Goal: Find specific page/section: Find specific page/section

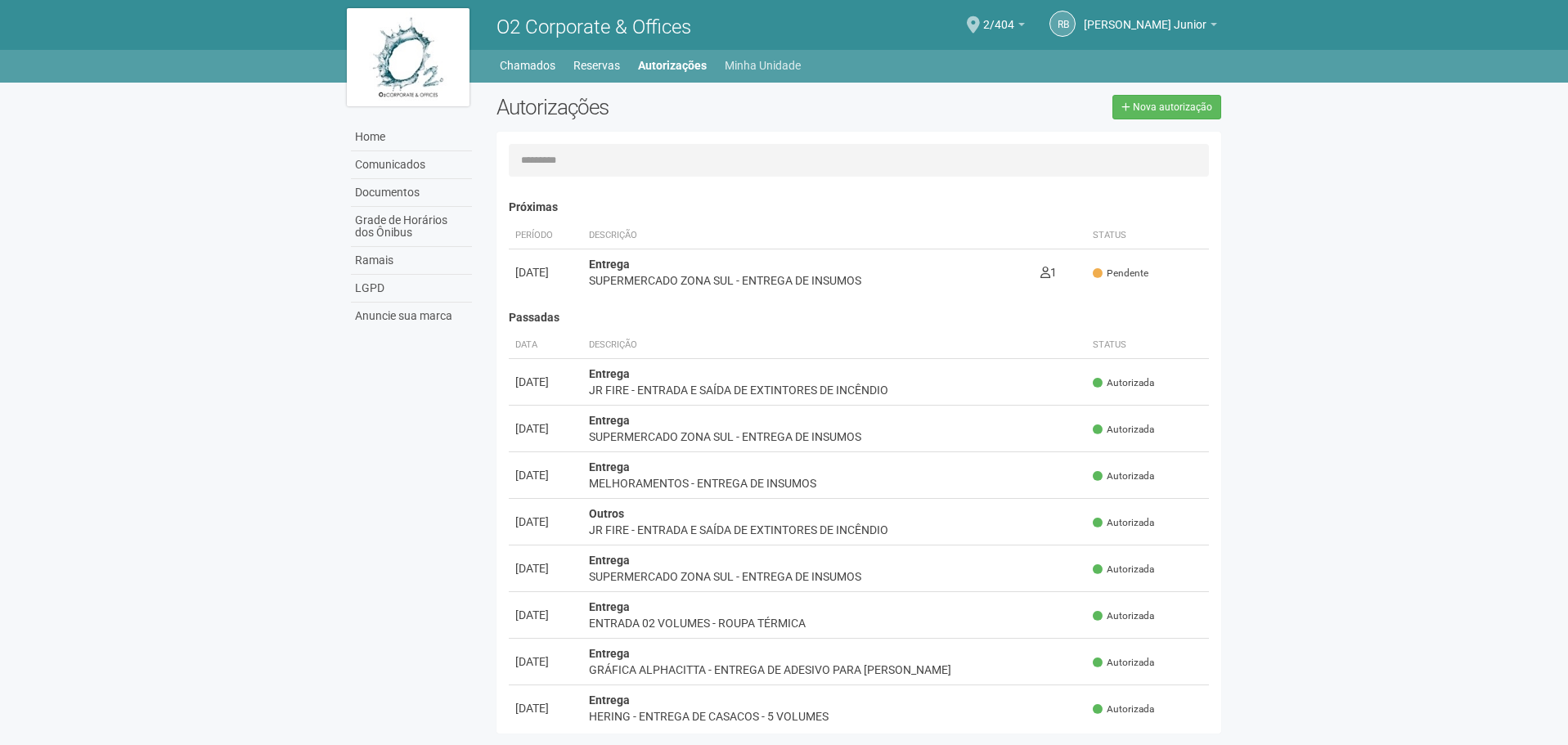
scroll to position [25, 0]
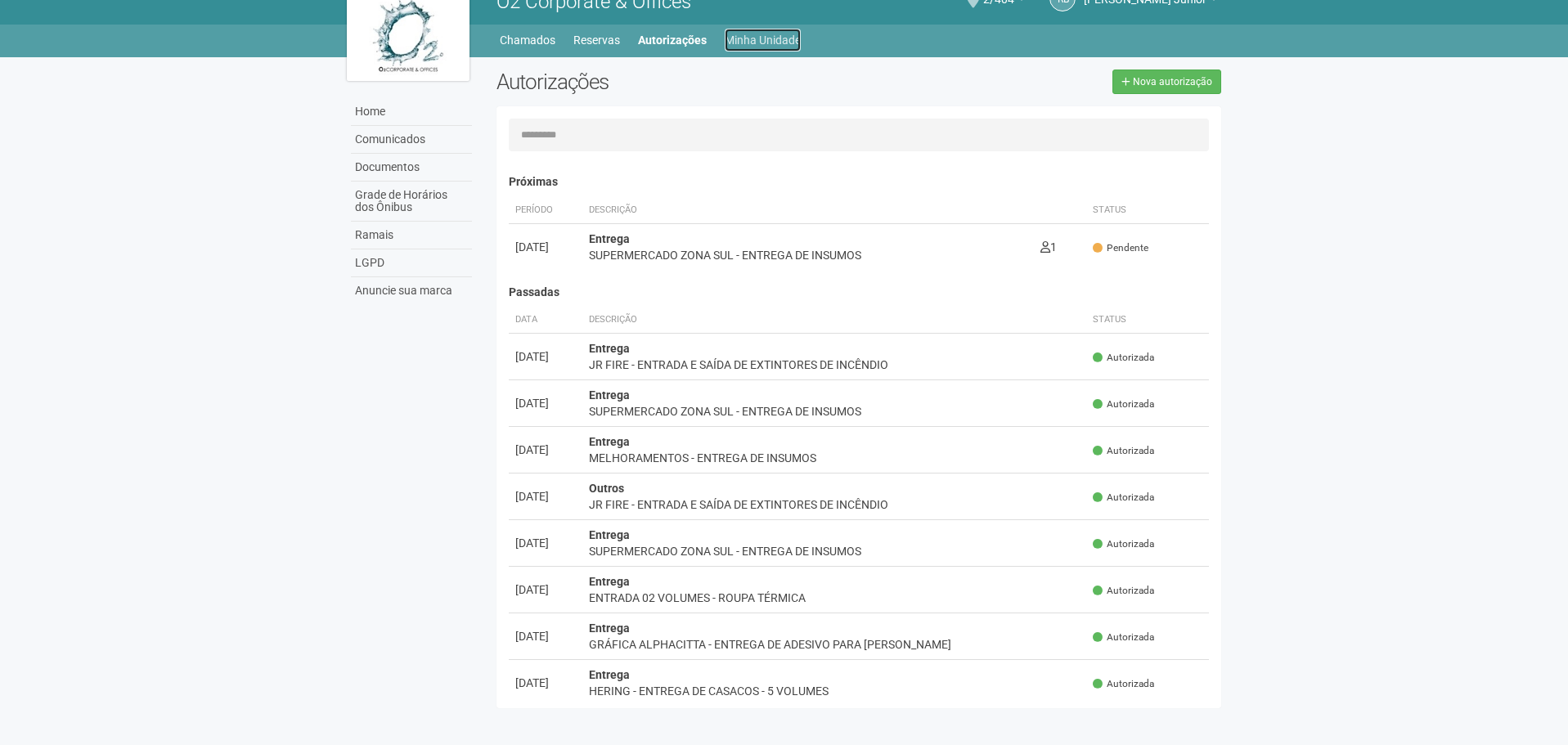
click at [771, 43] on link "Minha Unidade" at bounding box center [763, 40] width 76 height 23
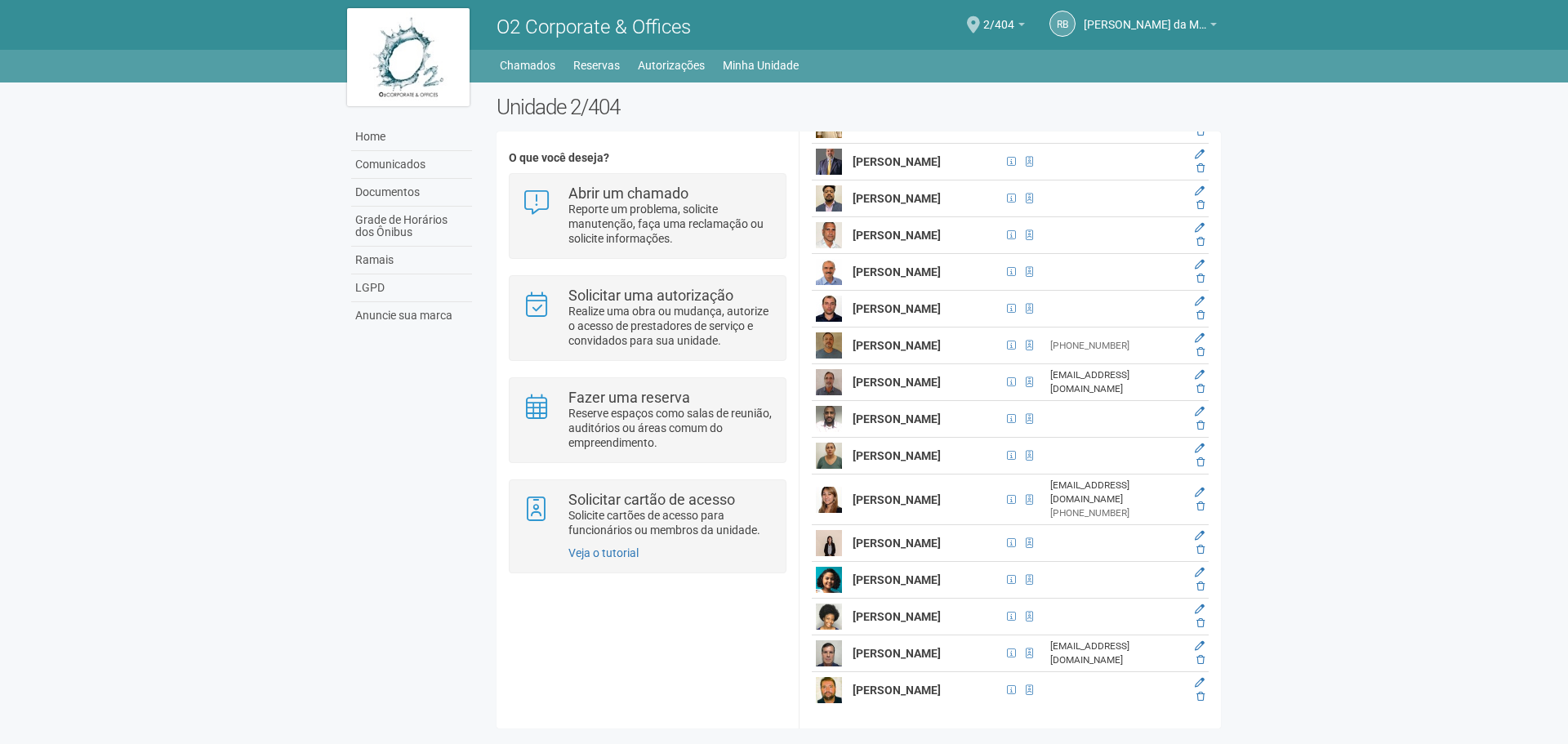
scroll to position [4347, 0]
drag, startPoint x: 851, startPoint y: 493, endPoint x: 906, endPoint y: 514, distance: 58.9
click at [906, 525] on td "[PERSON_NAME]" at bounding box center [925, 543] width 154 height 36
copy strong "[PERSON_NAME]"
click at [917, 573] on strong "[PERSON_NAME]" at bounding box center [897, 579] width 89 height 13
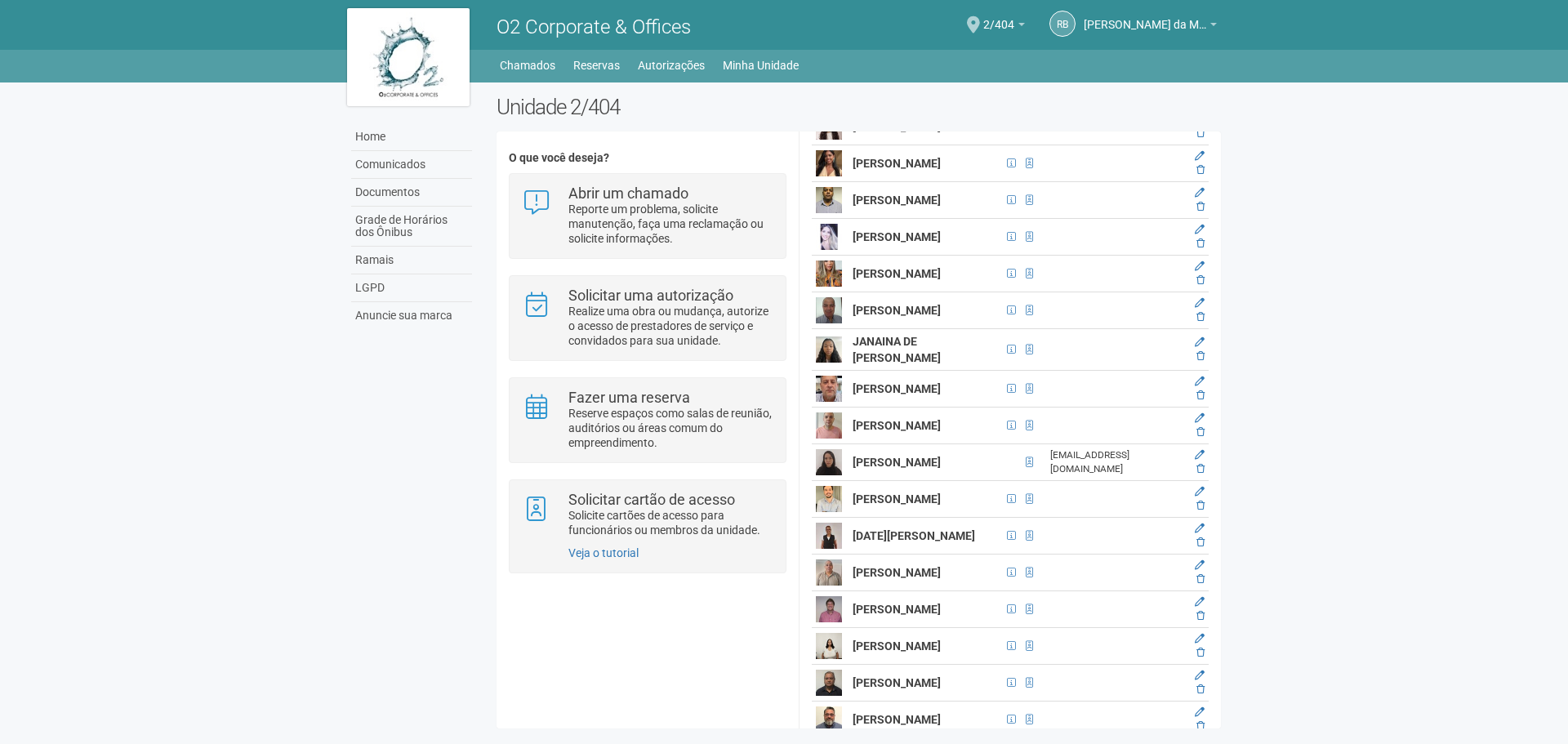
scroll to position [2305, 0]
drag, startPoint x: 856, startPoint y: 418, endPoint x: 902, endPoint y: 451, distance: 56.6
click at [902, 451] on tbody "[PERSON_NAME] [EMAIL_ADDRESS][DOMAIN_NAME] [PERSON_NAME] [EMAIL_ADDRESS][DOMAIN…" at bounding box center [1010, 153] width 397 height 4010
click at [888, 169] on strong "[PERSON_NAME]" at bounding box center [897, 162] width 89 height 13
drag, startPoint x: 890, startPoint y: 438, endPoint x: 860, endPoint y: 420, distance: 35.0
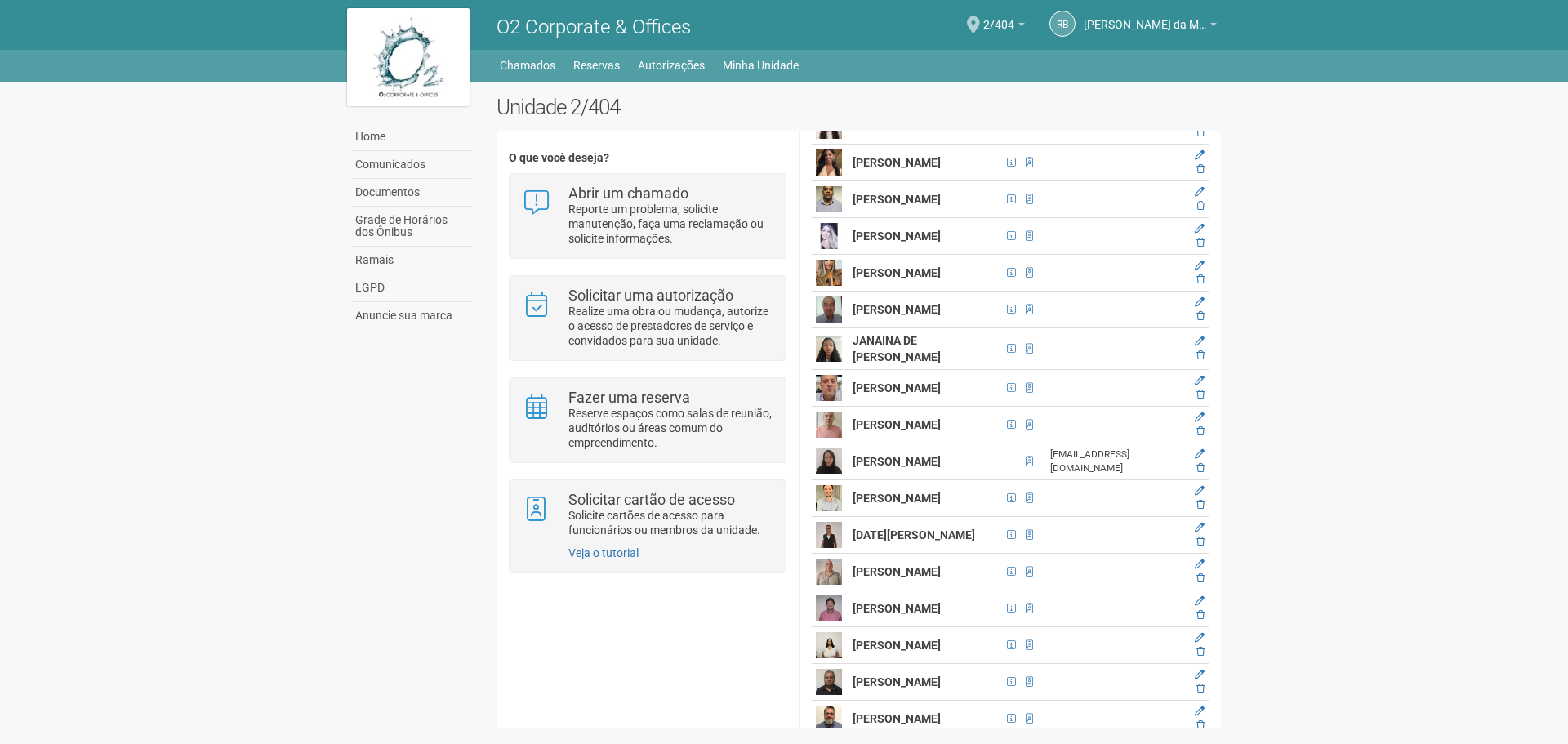
click at [860, 169] on strong "[PERSON_NAME]" at bounding box center [897, 162] width 89 height 13
copy strong "[PERSON_NAME]"
